Goal: Information Seeking & Learning: Find specific fact

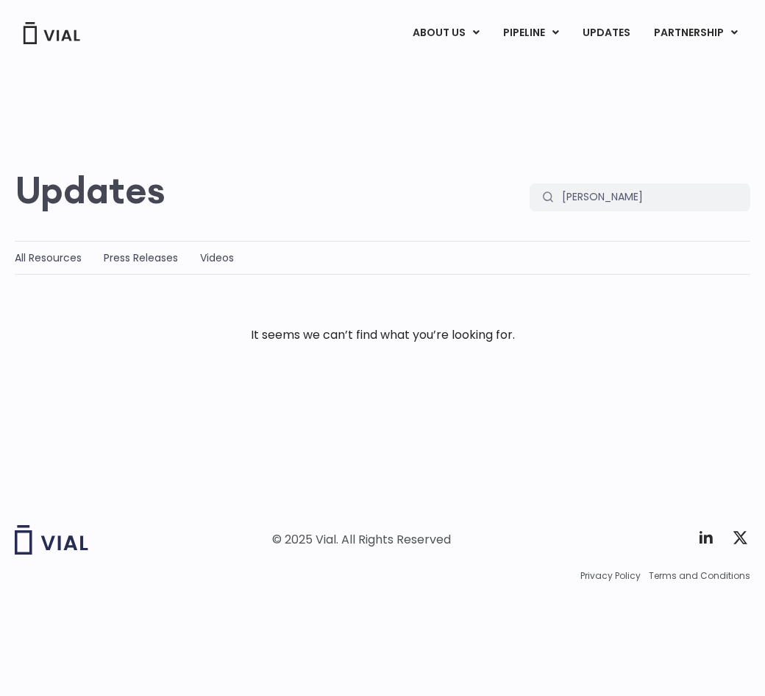
click at [673, 425] on div "Search Results for: VIVEK Updates Search Search VIVEK All Resources Press Relea…" at bounding box center [382, 281] width 765 height 436
